Goal: Task Accomplishment & Management: Use online tool/utility

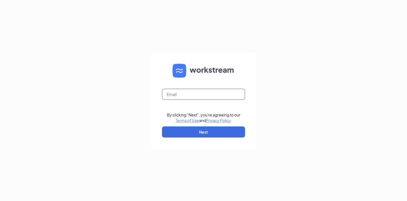
click at [189, 97] on input "text" at bounding box center [203, 94] width 83 height 11
type input "shabridgescfa@gmail.com"
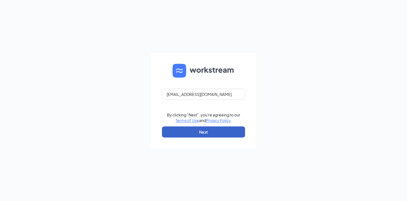
click at [203, 131] on button "Next" at bounding box center [203, 131] width 83 height 11
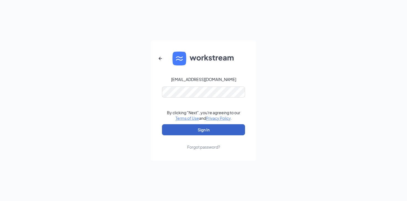
click at [207, 130] on button "Sign In" at bounding box center [203, 129] width 83 height 11
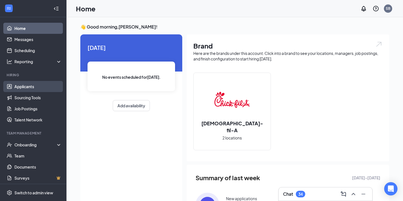
click at [23, 85] on link "Applicants" at bounding box center [37, 86] width 47 height 11
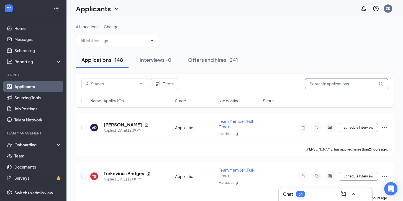
click at [314, 85] on input "text" at bounding box center [346, 83] width 83 height 11
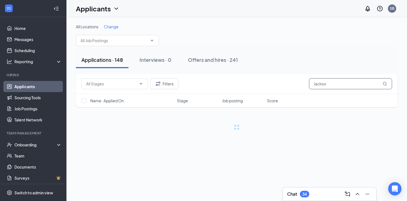
type input "[PERSON_NAME]"
